Goal: Find specific page/section: Find specific page/section

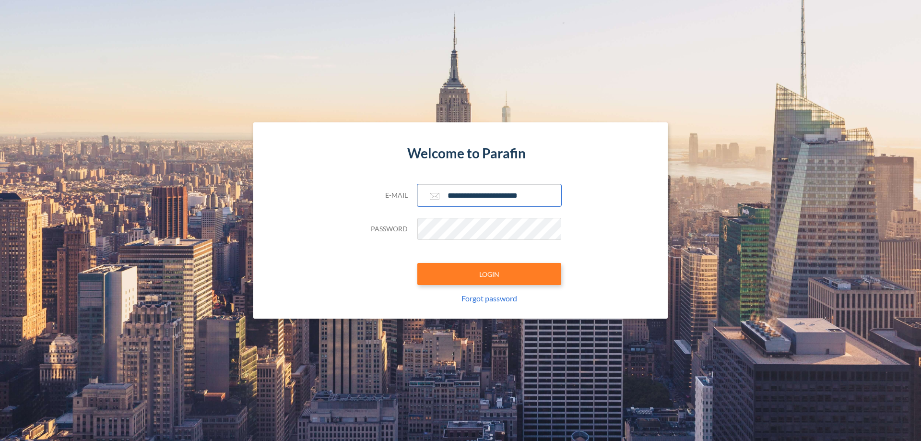
type input "**********"
click at [489, 274] on button "LOGIN" at bounding box center [489, 274] width 144 height 22
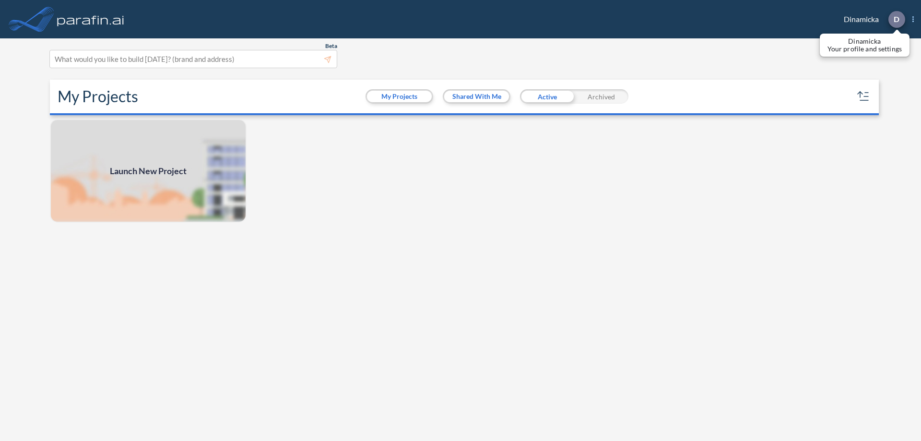
click at [896, 19] on p "D" at bounding box center [897, 19] width 6 height 9
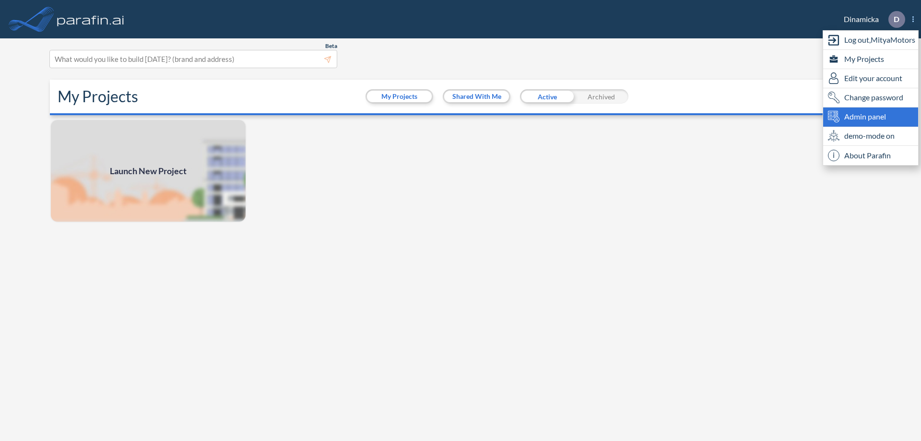
click at [871, 117] on span "Admin panel" at bounding box center [865, 117] width 42 height 12
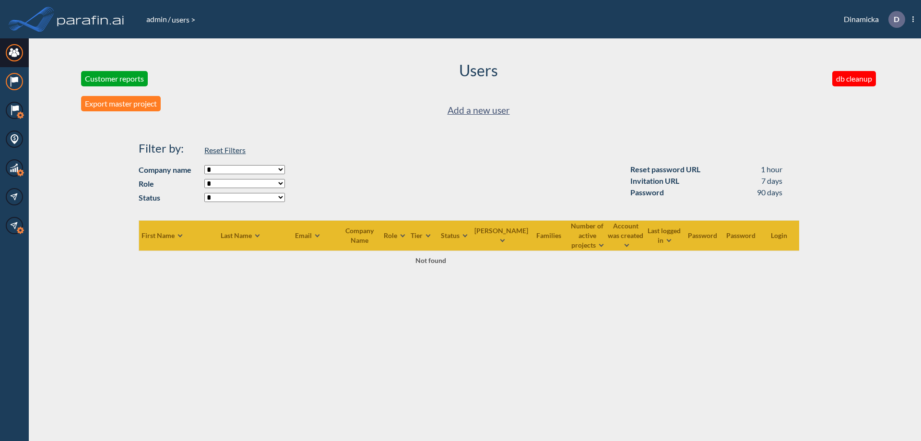
click at [14, 82] on icon at bounding box center [15, 80] width 6 height 6
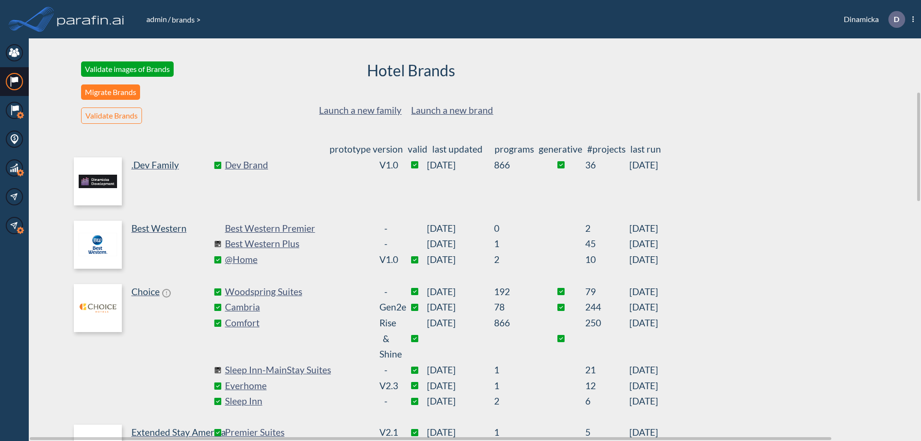
scroll to position [198, 0]
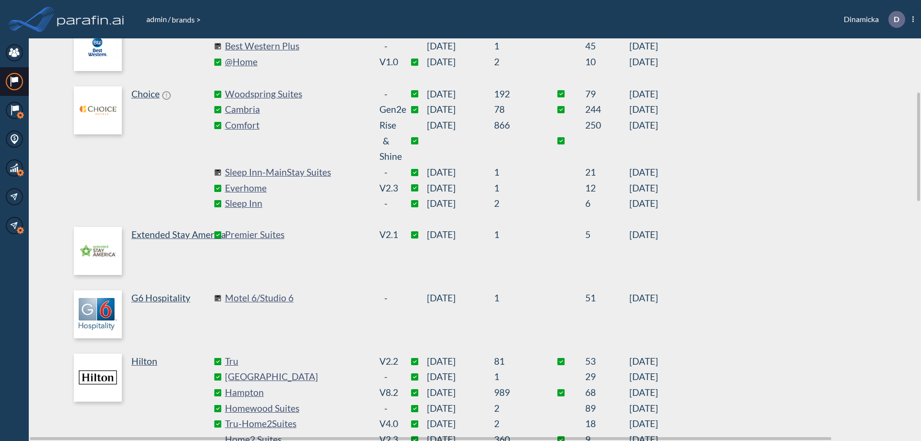
click at [296, 46] on link "Best Western Plus" at bounding box center [297, 46] width 144 height 16
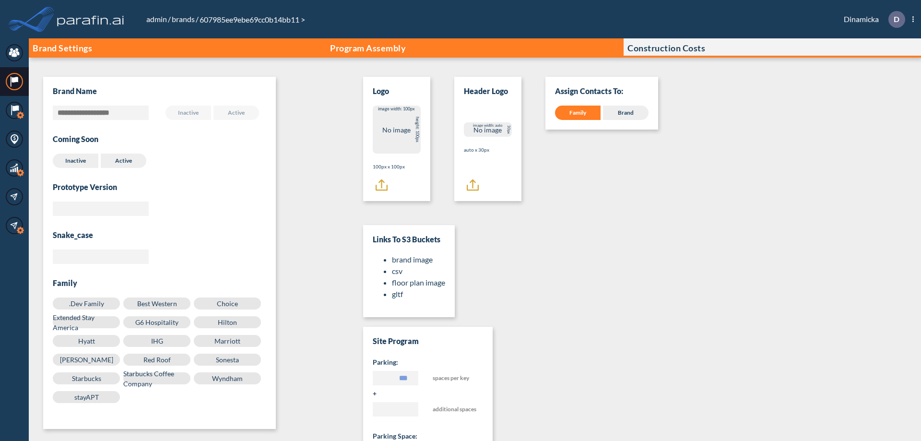
scroll to position [10, 0]
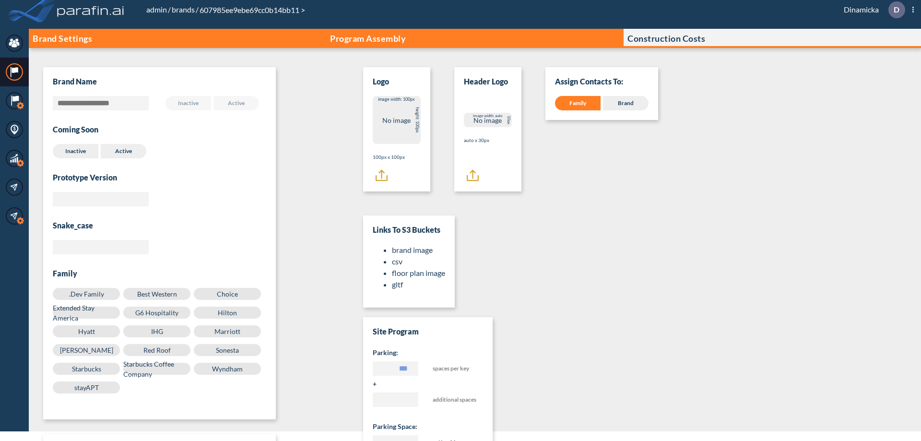
click at [368, 38] on p "Program Assembly" at bounding box center [368, 39] width 76 height 10
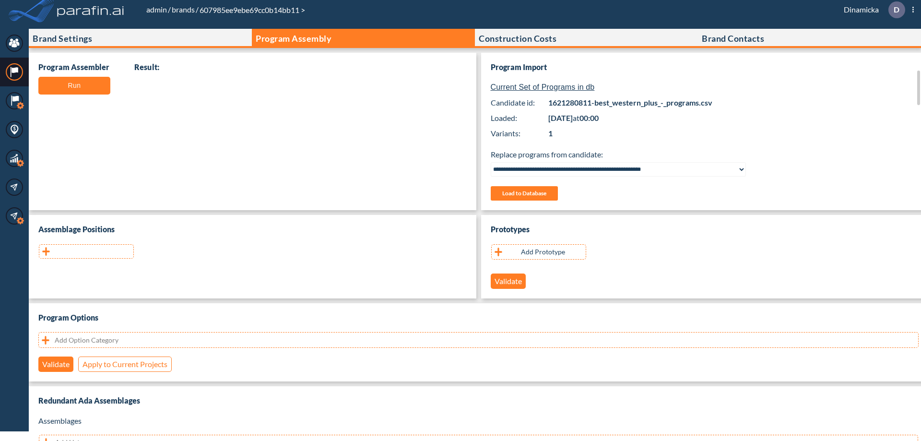
scroll to position [191, 0]
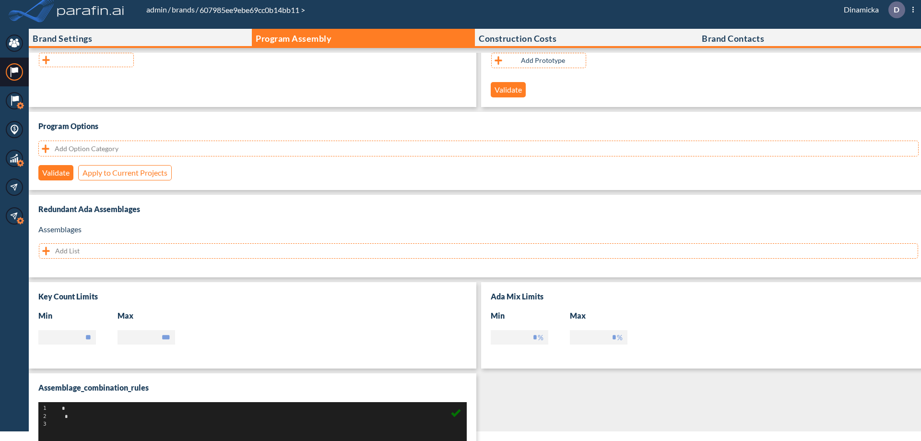
click at [86, 60] on button "button" at bounding box center [86, 60] width 95 height 14
